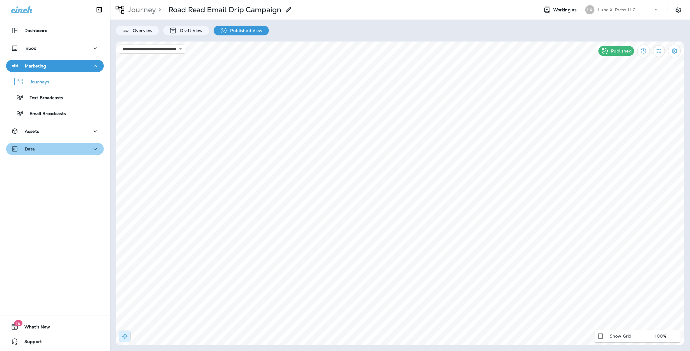
click at [44, 144] on button "Data" at bounding box center [55, 149] width 98 height 12
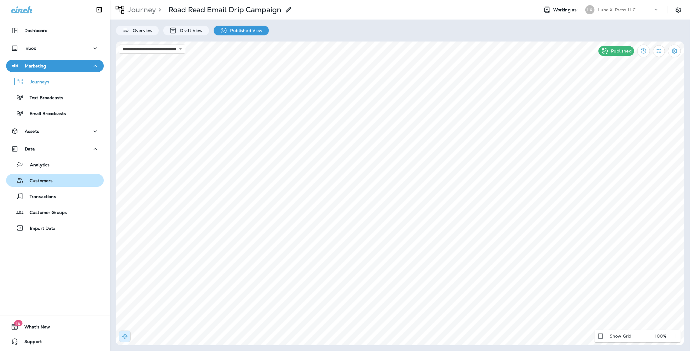
click at [60, 184] on div "Customers" at bounding box center [55, 180] width 93 height 9
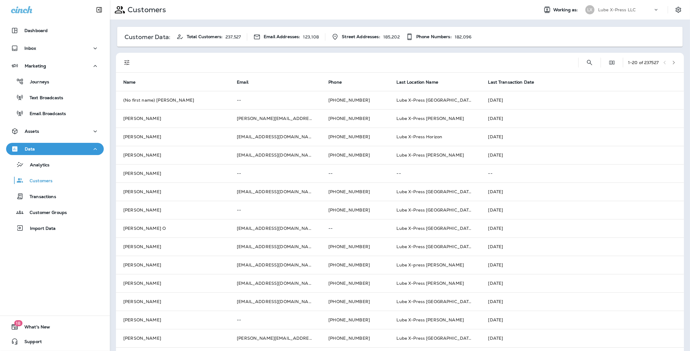
click at [271, 61] on div at bounding box center [356, 63] width 436 height 20
click at [50, 85] on div "Journeys" at bounding box center [55, 81] width 93 height 9
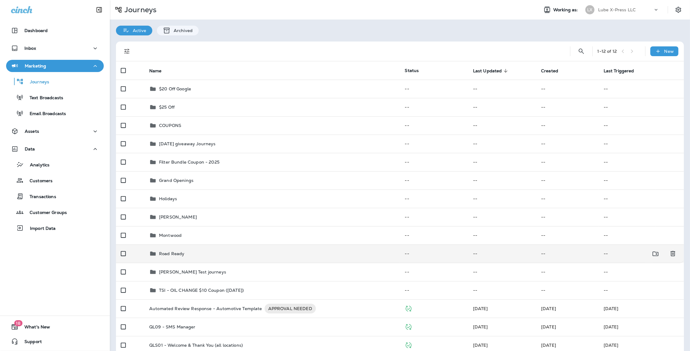
click at [199, 254] on div "Road Ready" at bounding box center [272, 253] width 246 height 7
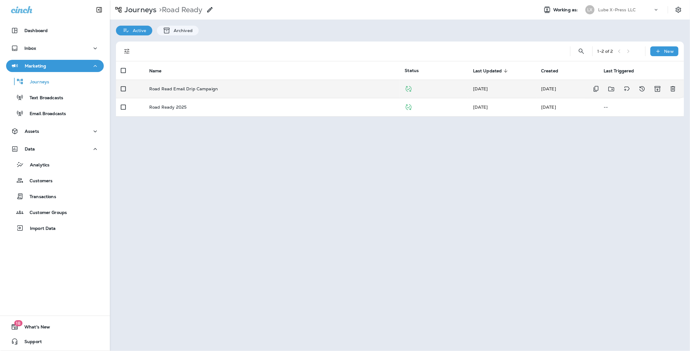
click at [212, 88] on p "Road Read Email Drip Campaign" at bounding box center [183, 88] width 69 height 5
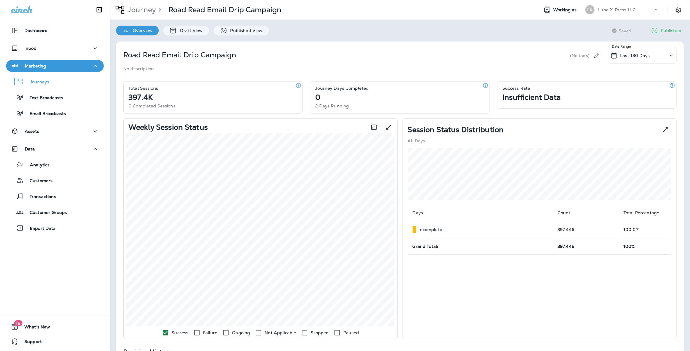
click at [204, 47] on div "Road Read Email Drip Campaign" at bounding box center [179, 54] width 113 height 17
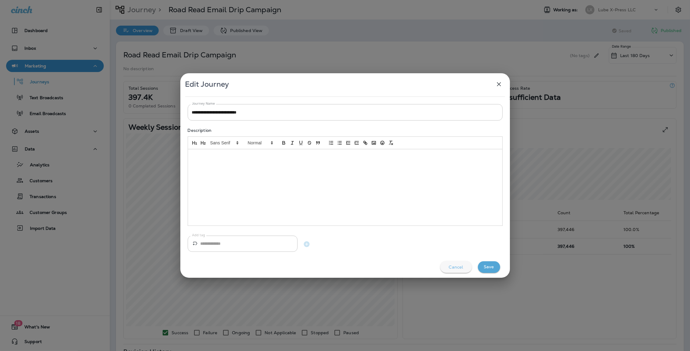
click at [459, 265] on p "Cancel" at bounding box center [456, 267] width 14 height 5
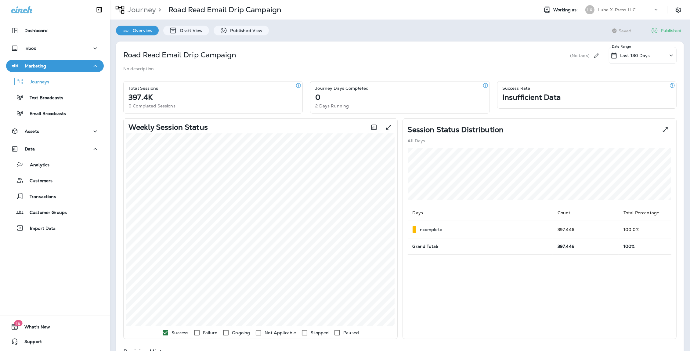
click at [436, 42] on div "Road Read Email Drip Campaign (No tags) Last 180 Days Date Range No description…" at bounding box center [400, 289] width 568 height 494
click at [54, 199] on p "Transactions" at bounding box center [40, 197] width 33 height 6
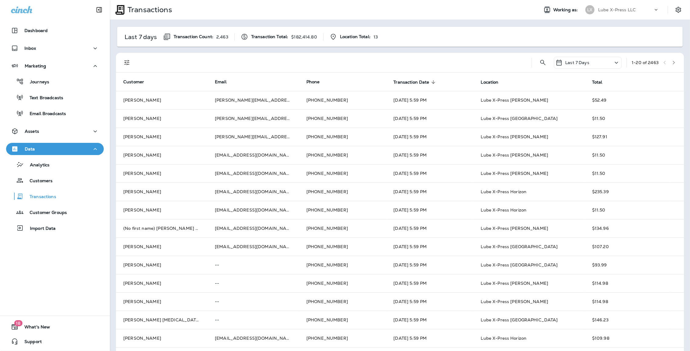
click at [378, 53] on div at bounding box center [332, 63] width 389 height 20
click at [40, 134] on div "Assets" at bounding box center [55, 132] width 88 height 8
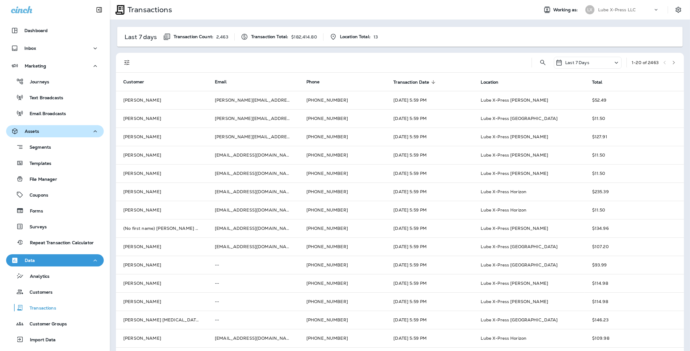
click at [38, 134] on div "Assets" at bounding box center [55, 132] width 88 height 8
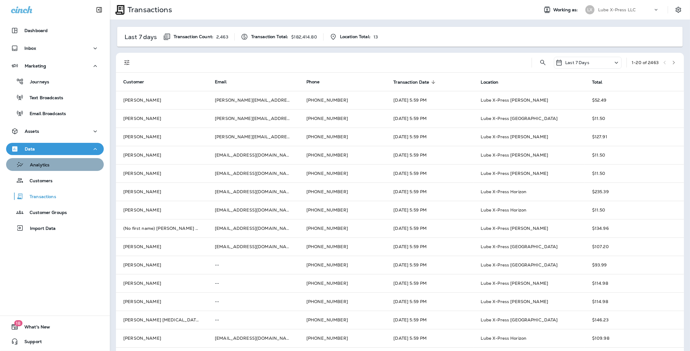
click at [53, 164] on div "Analytics" at bounding box center [55, 164] width 93 height 9
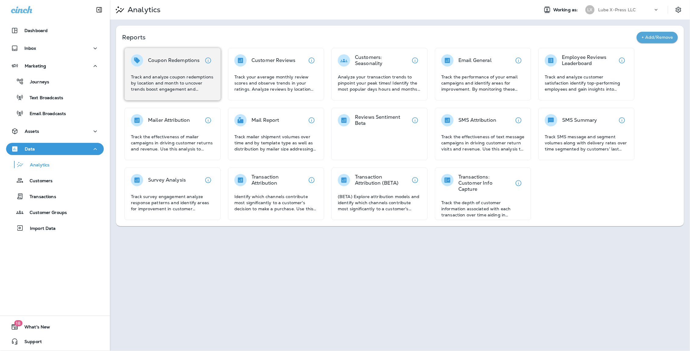
click at [151, 56] on div "Coupon Redemptions" at bounding box center [174, 60] width 52 height 12
